Goal: Find specific page/section: Find specific page/section

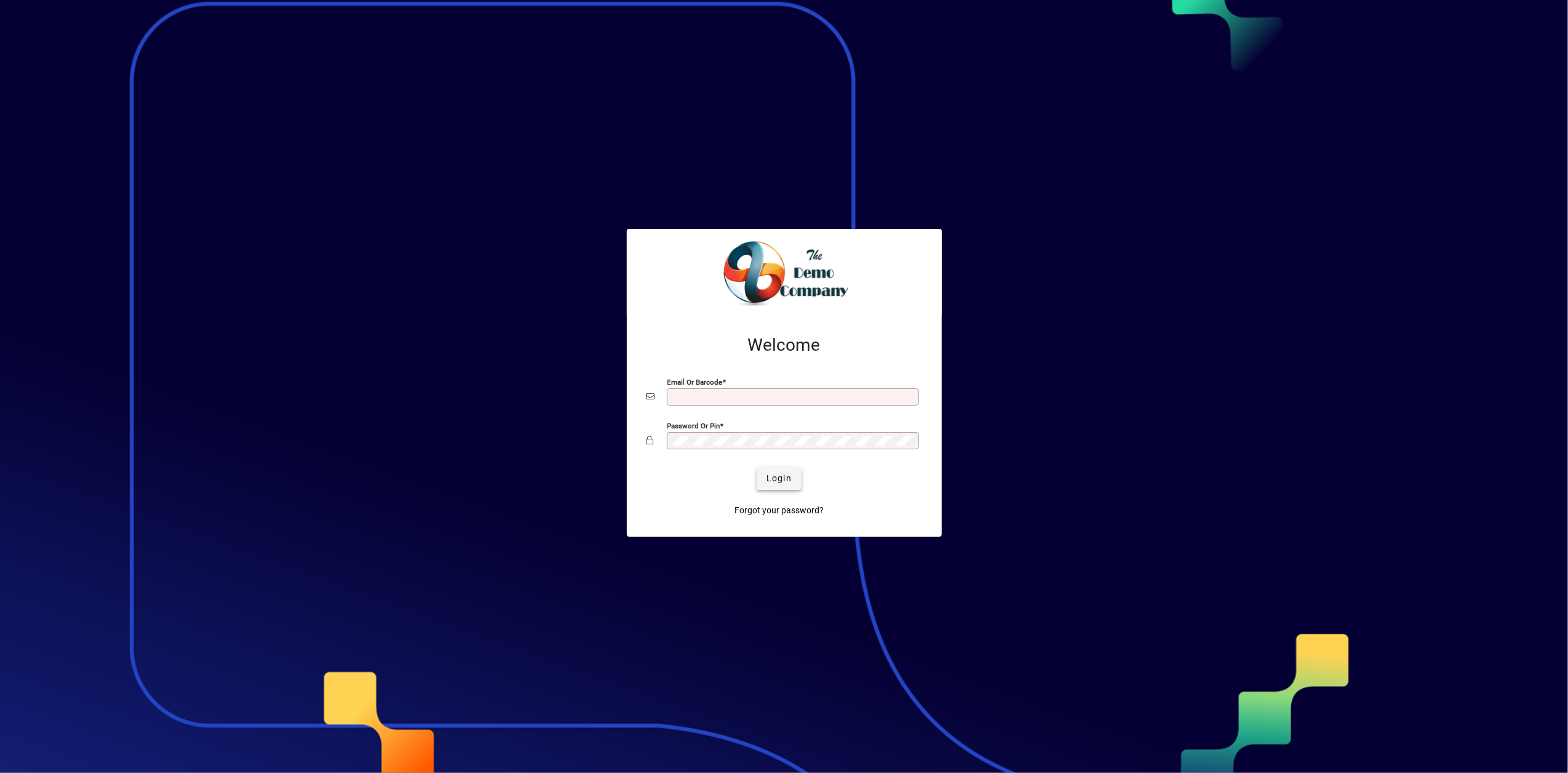
type input "**********"
click at [781, 482] on span "Login" at bounding box center [779, 478] width 26 height 13
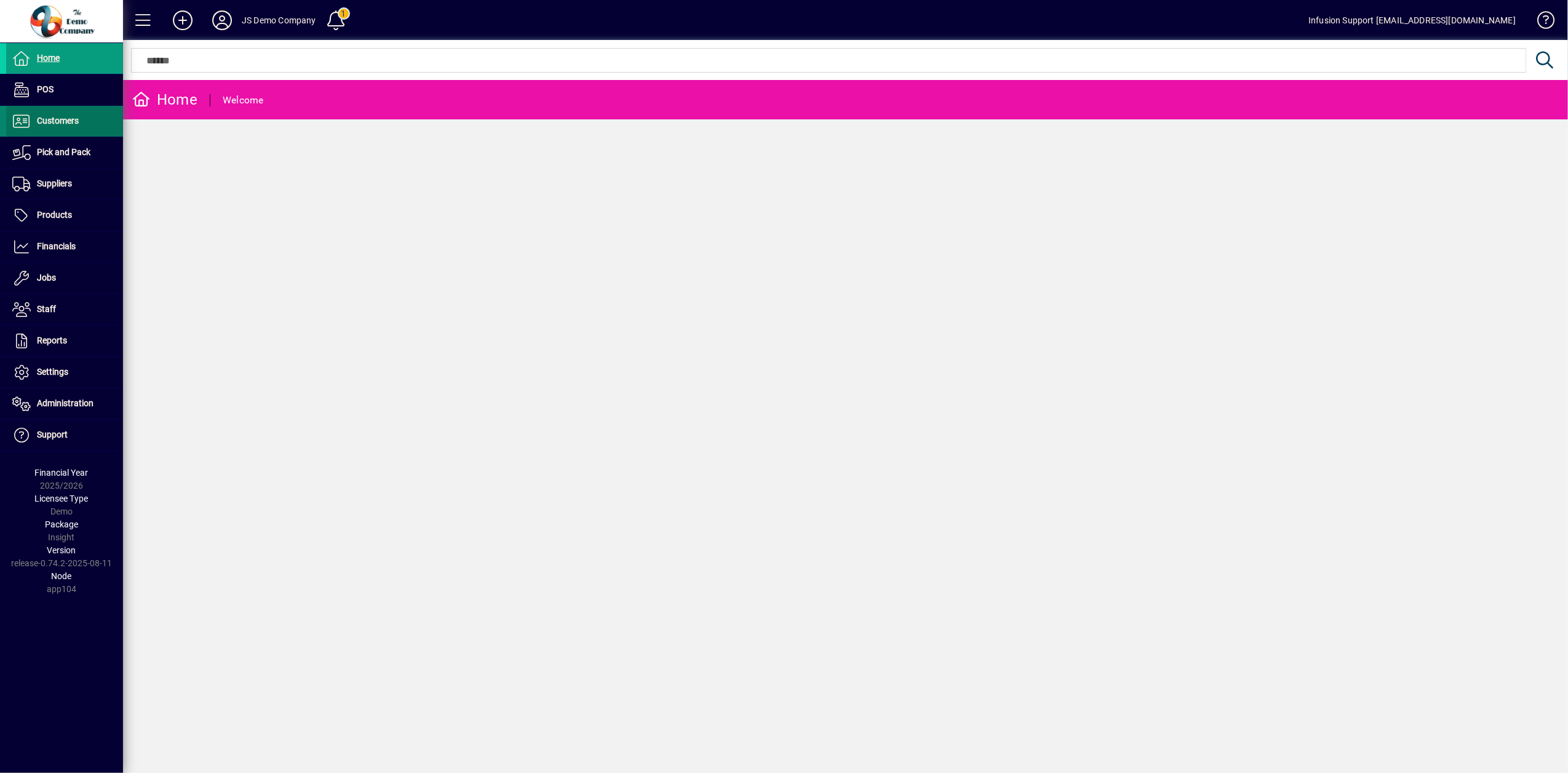
click at [72, 126] on span "Customers" at bounding box center [58, 120] width 42 height 10
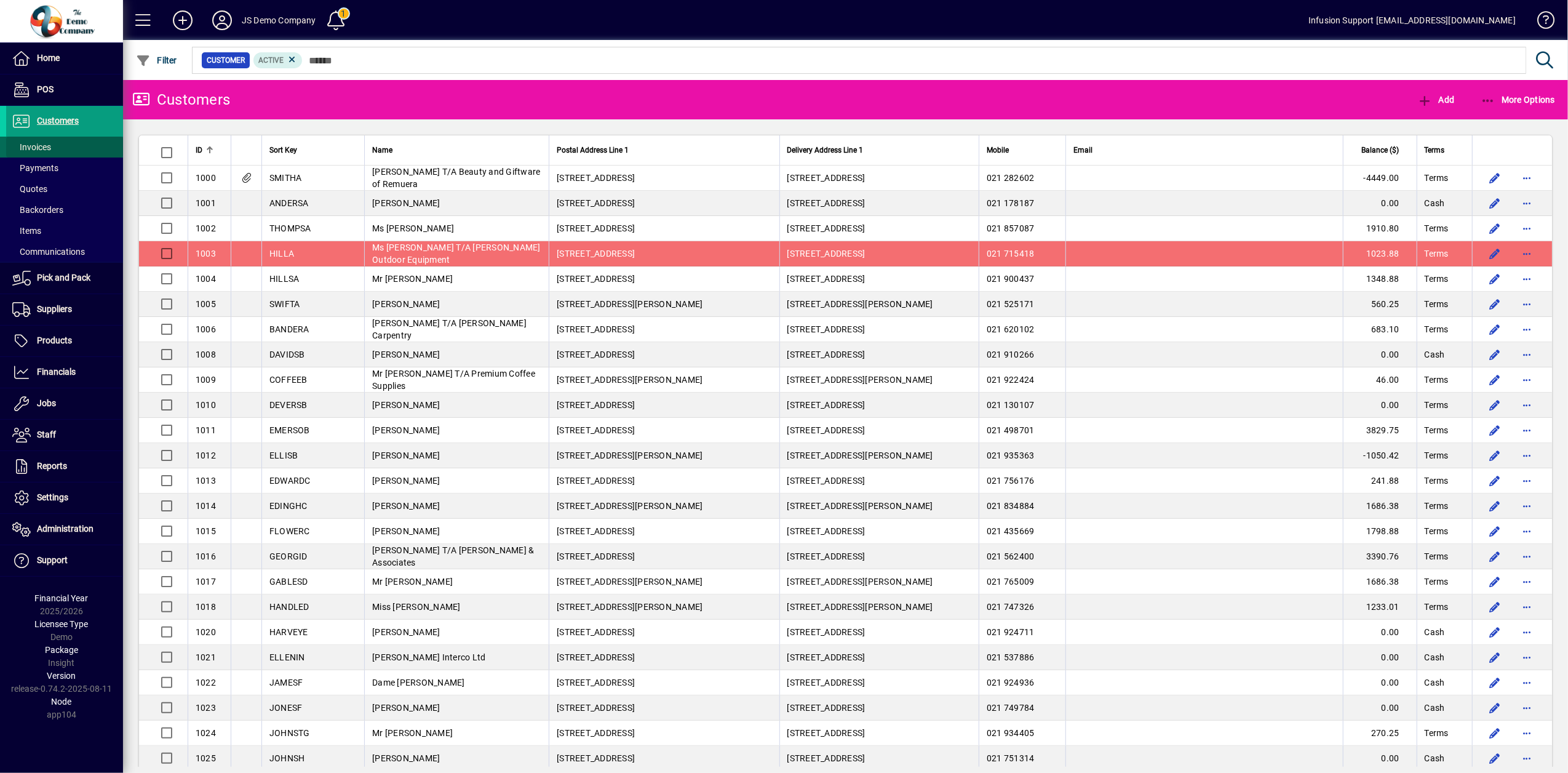
click at [30, 147] on span "Invoices" at bounding box center [32, 147] width 39 height 10
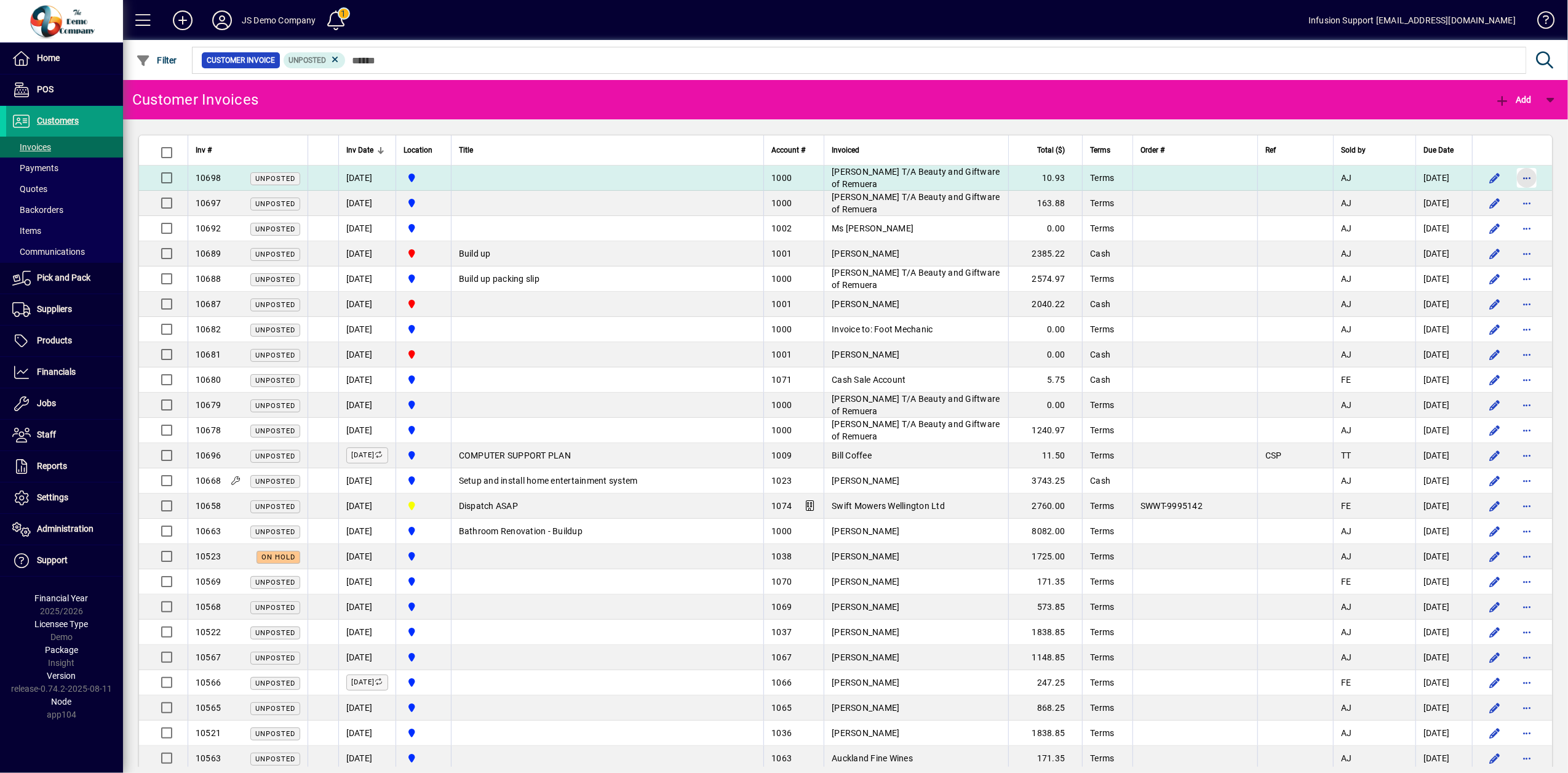
click at [1514, 182] on span "button" at bounding box center [1527, 178] width 30 height 30
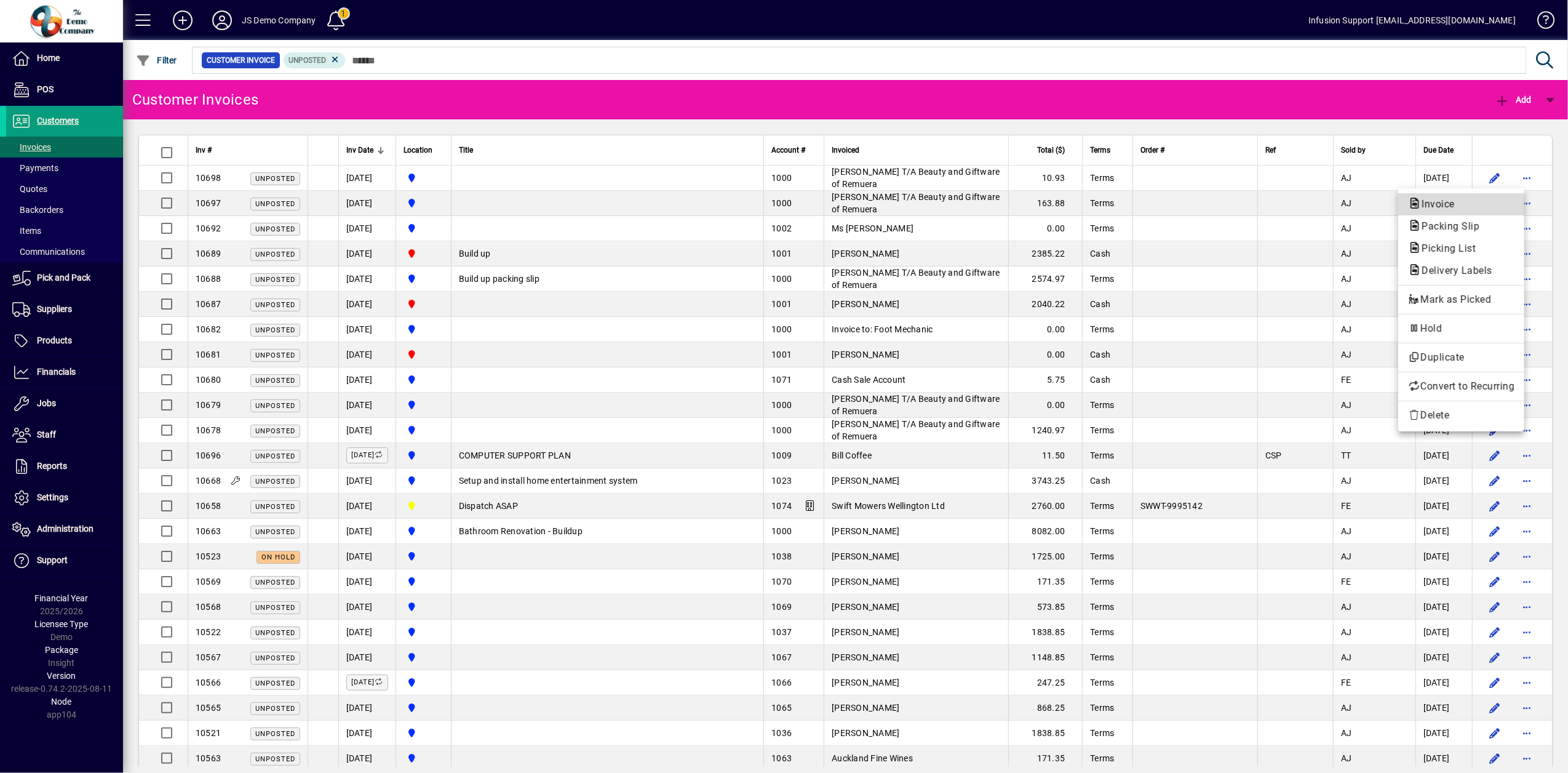
click at [1436, 203] on span "Invoice" at bounding box center [1434, 204] width 53 height 11
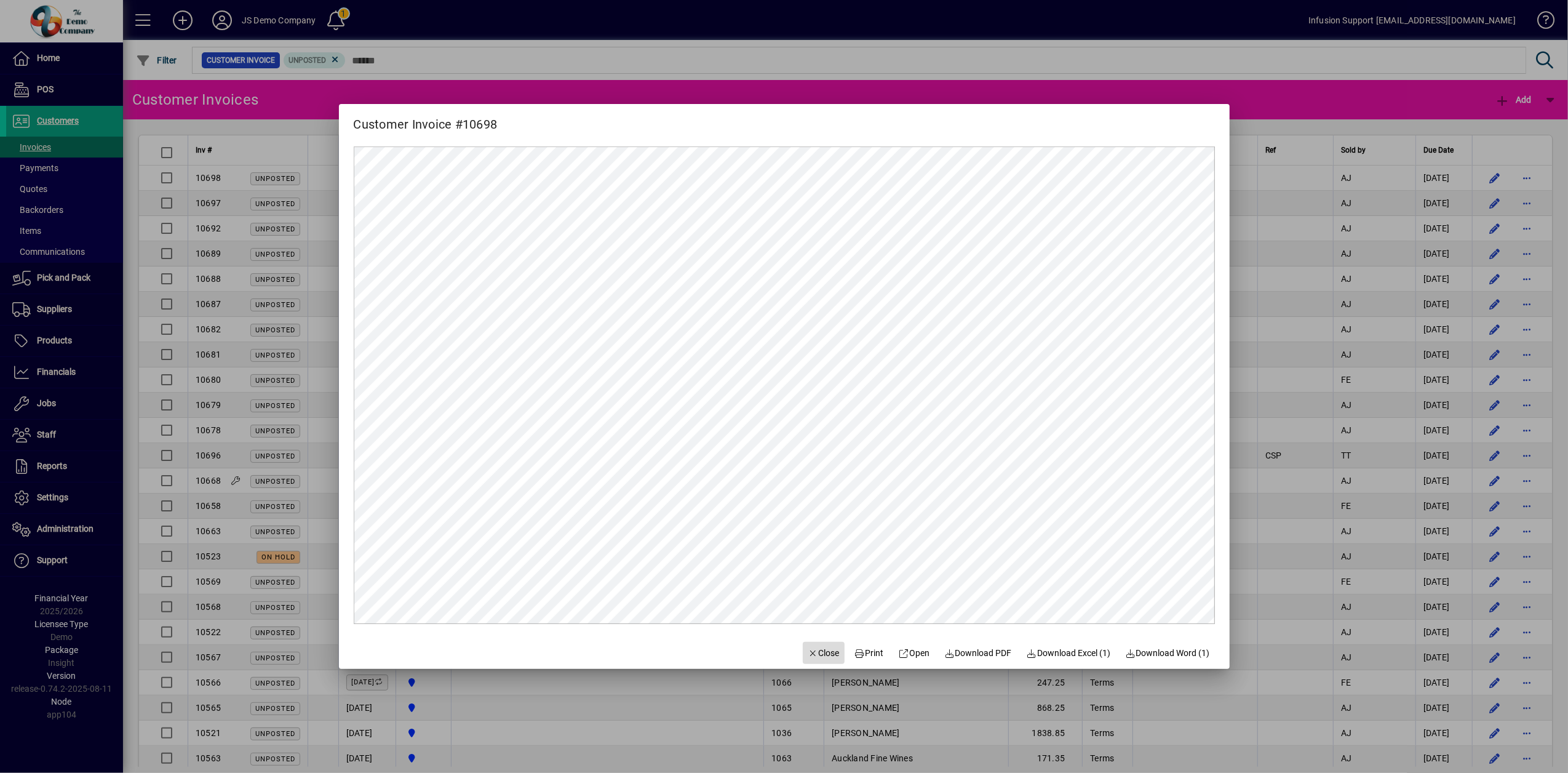
click at [808, 650] on span "Close" at bounding box center [824, 653] width 32 height 13
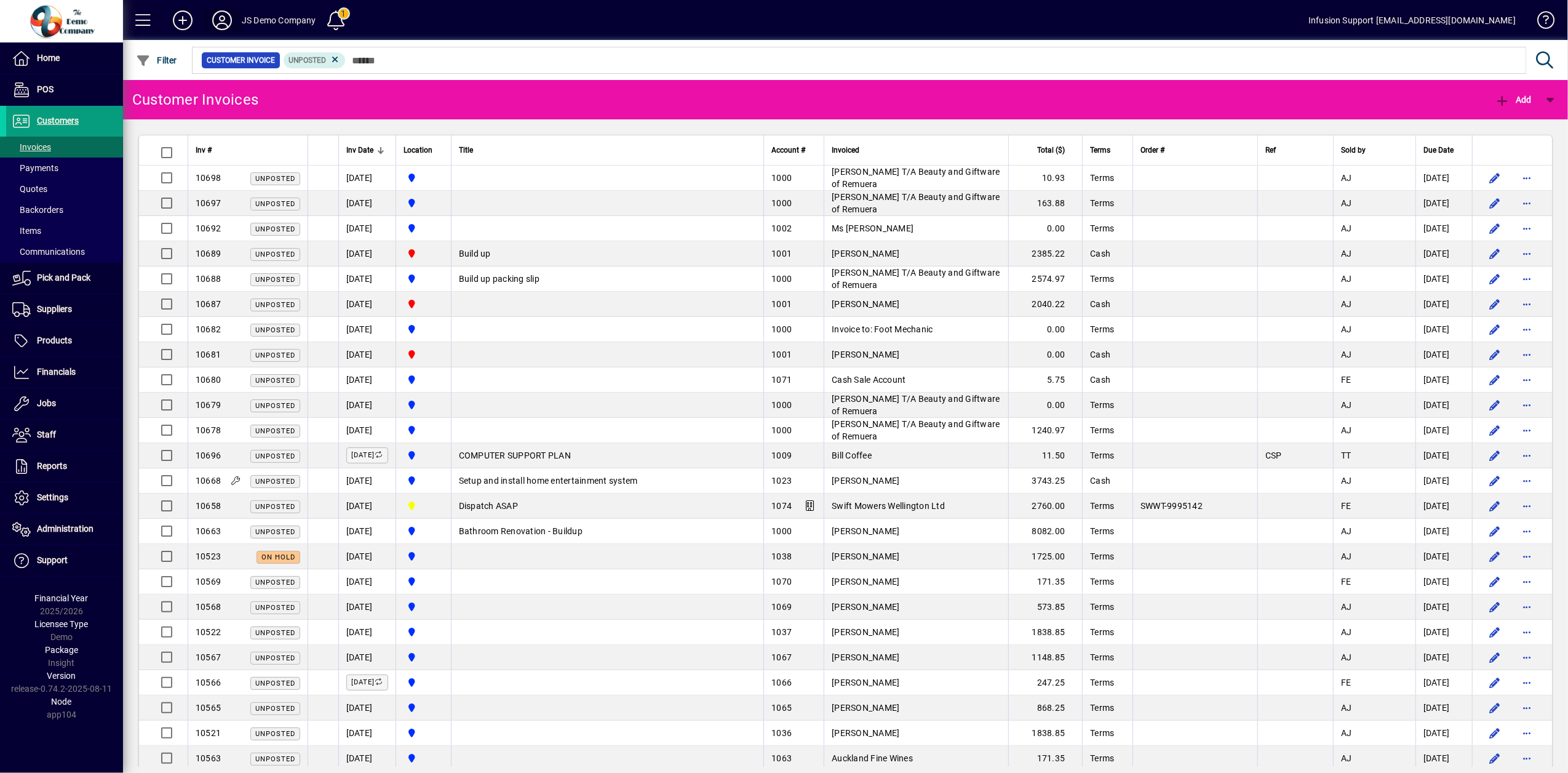
click at [217, 17] on icon at bounding box center [222, 20] width 25 height 20
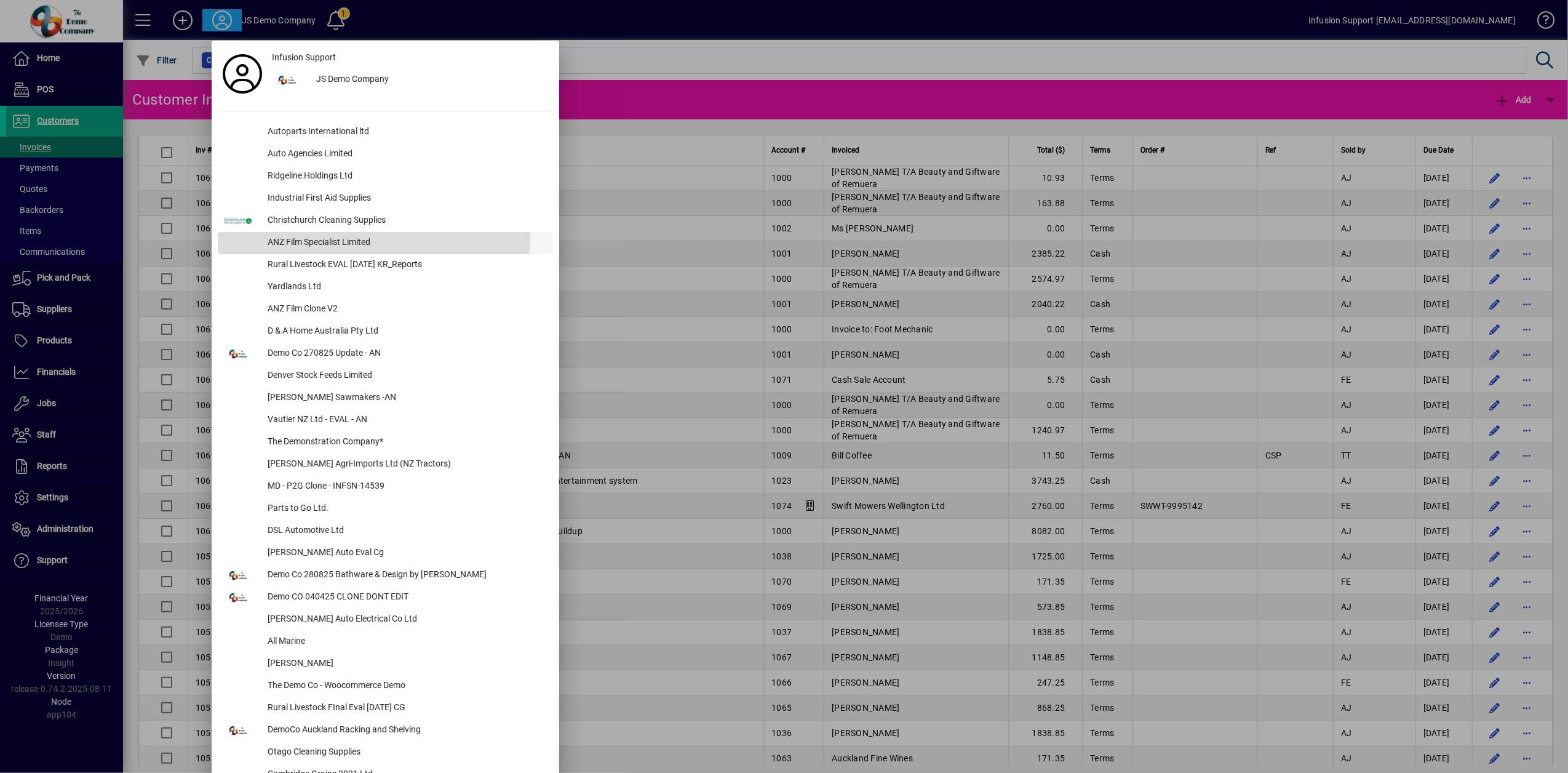
click at [292, 235] on div "ANZ Film Specialist Limited" at bounding box center [405, 243] width 295 height 22
